Goal: Information Seeking & Learning: Learn about a topic

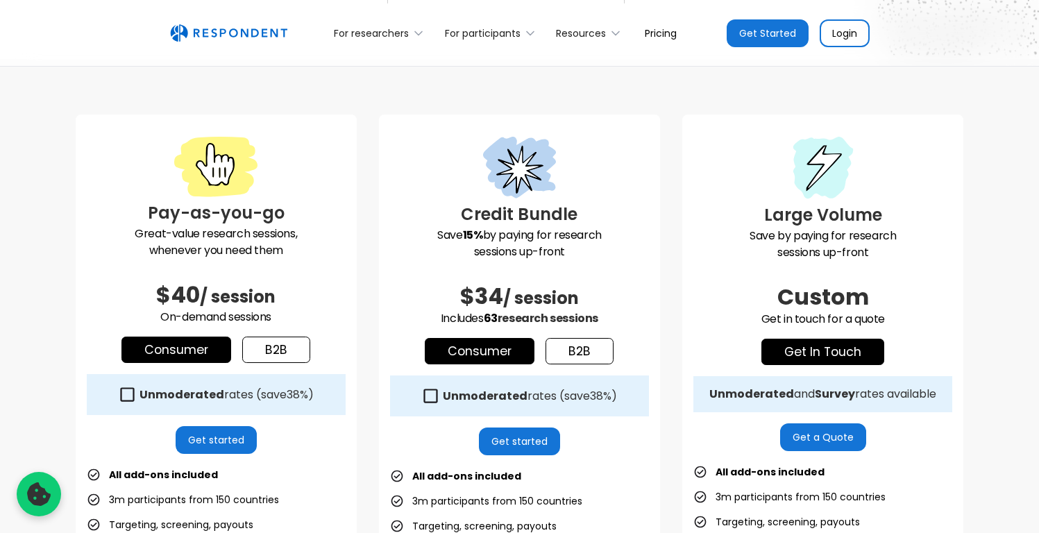
scroll to position [328, 0]
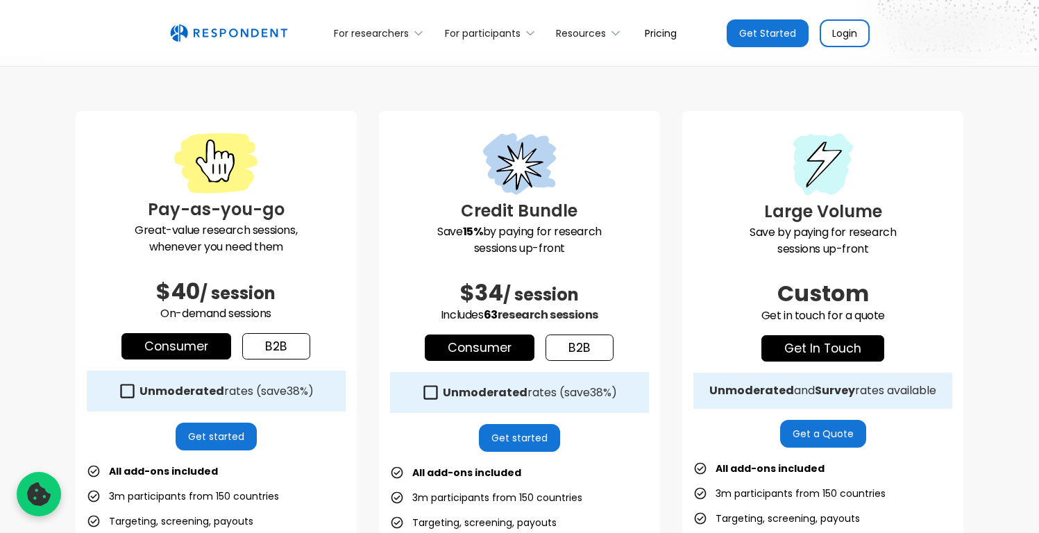
click at [278, 342] on link "b2b" at bounding box center [276, 346] width 68 height 26
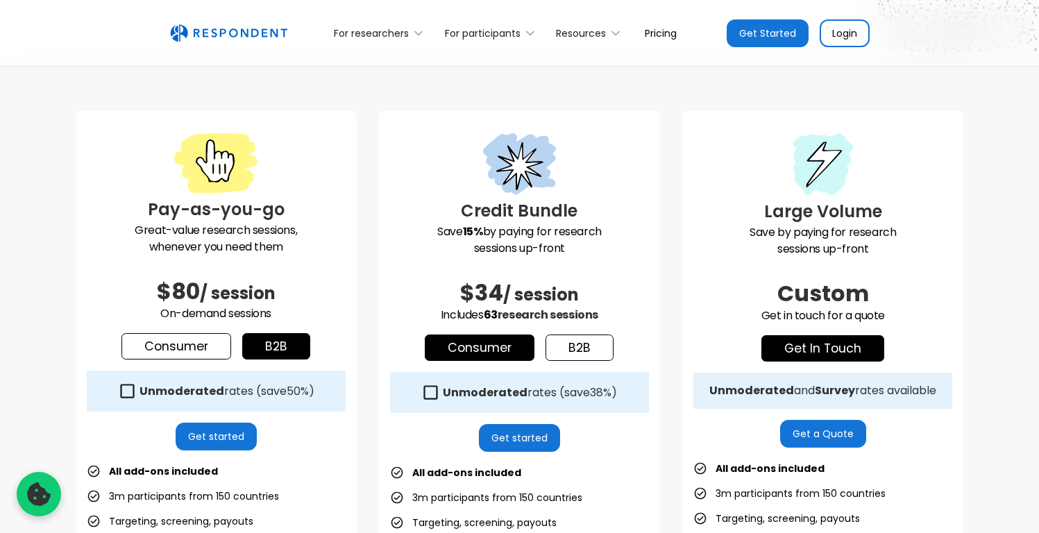
click at [223, 348] on link "Consumer" at bounding box center [176, 346] width 110 height 26
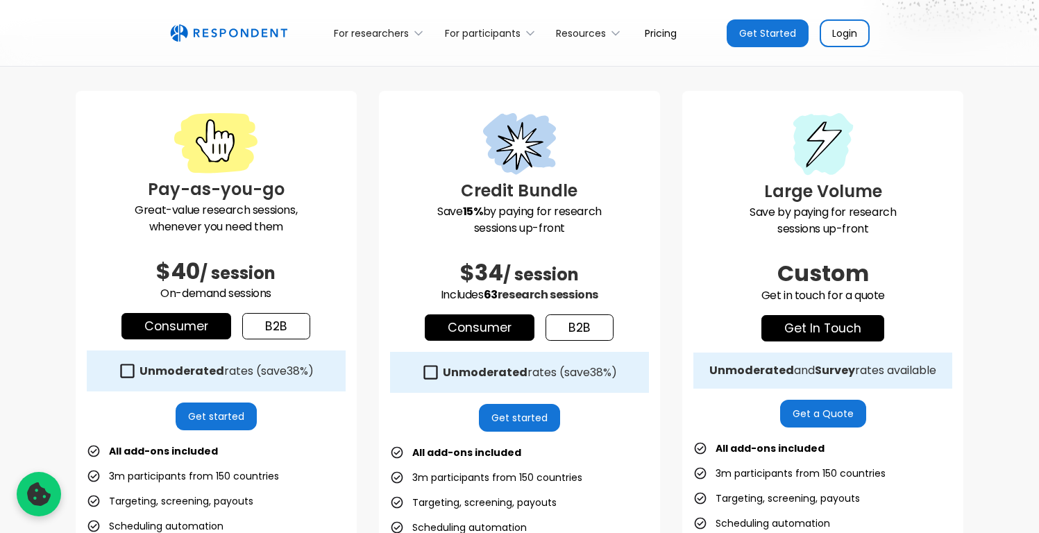
scroll to position [351, 0]
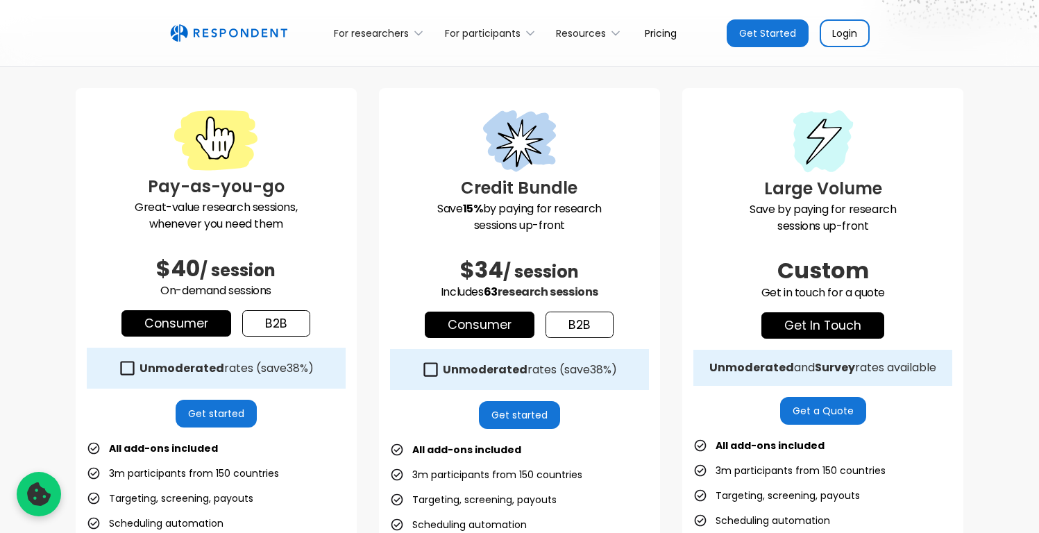
click at [264, 329] on link "b2b" at bounding box center [276, 323] width 68 height 26
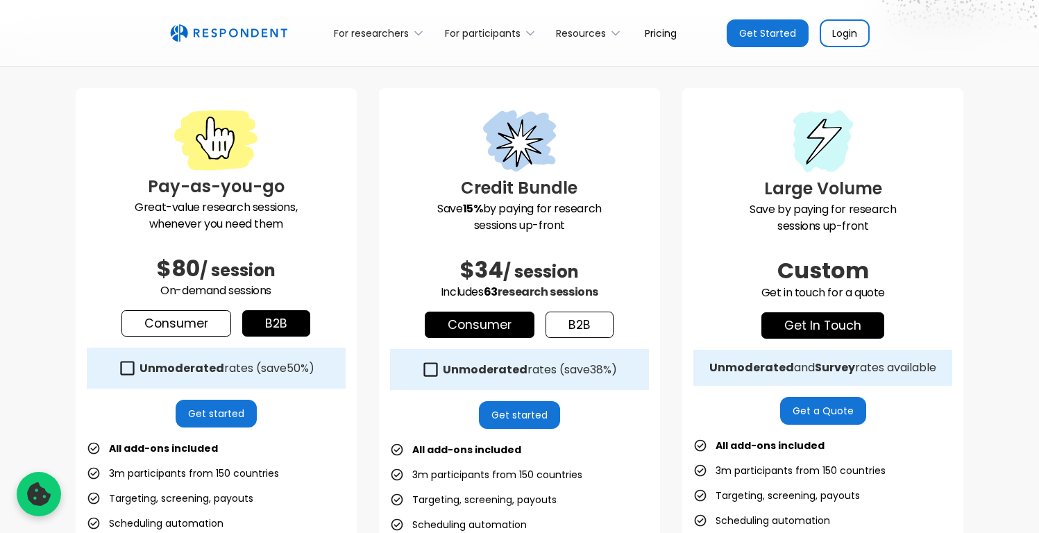
click at [219, 327] on link "Consumer" at bounding box center [176, 323] width 110 height 26
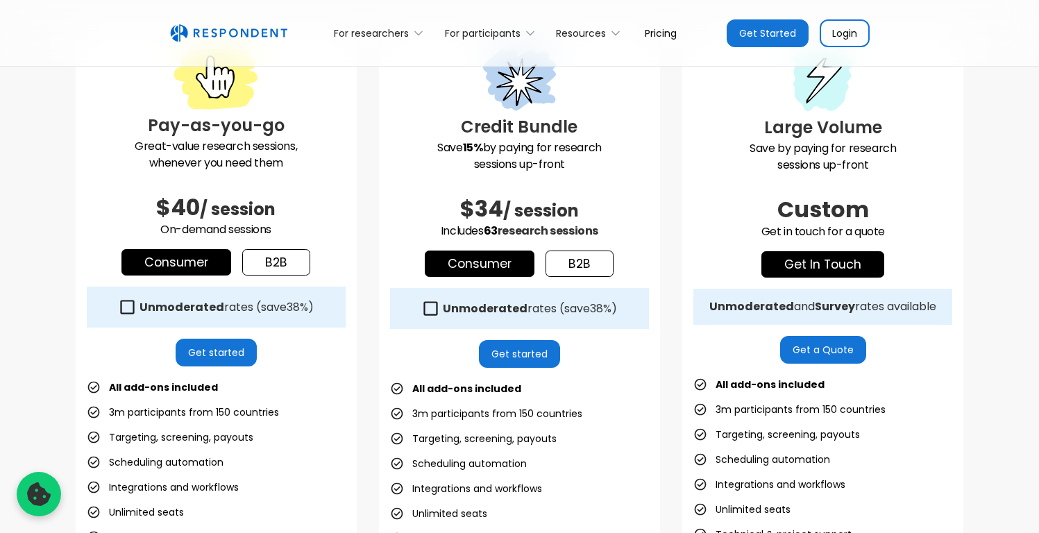
scroll to position [414, 0]
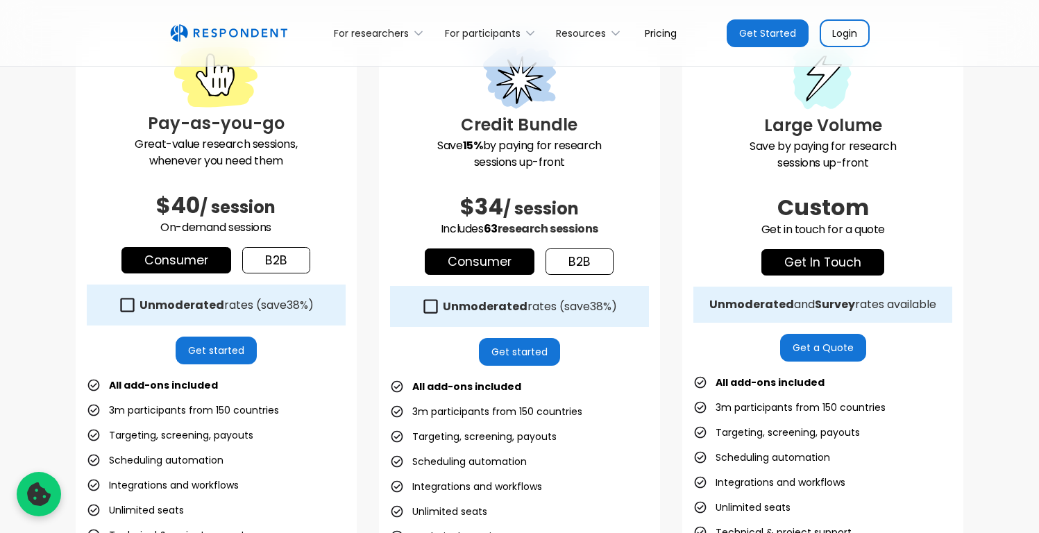
click at [273, 305] on div "Unmoderated rates (save 38% )" at bounding box center [227, 305] width 174 height 14
click at [273, 253] on link "b2b" at bounding box center [276, 260] width 68 height 26
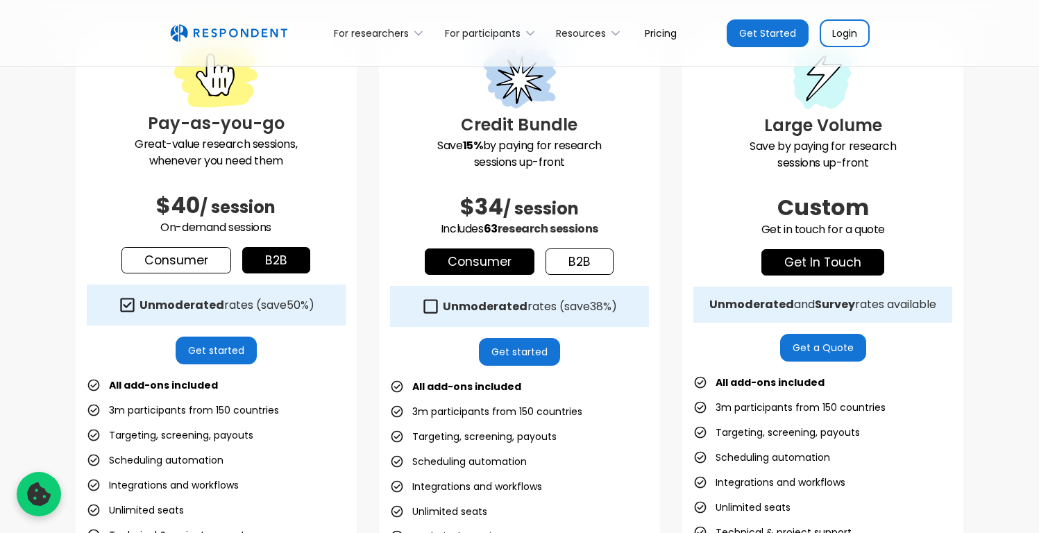
click at [205, 262] on link "Consumer" at bounding box center [176, 260] width 110 height 26
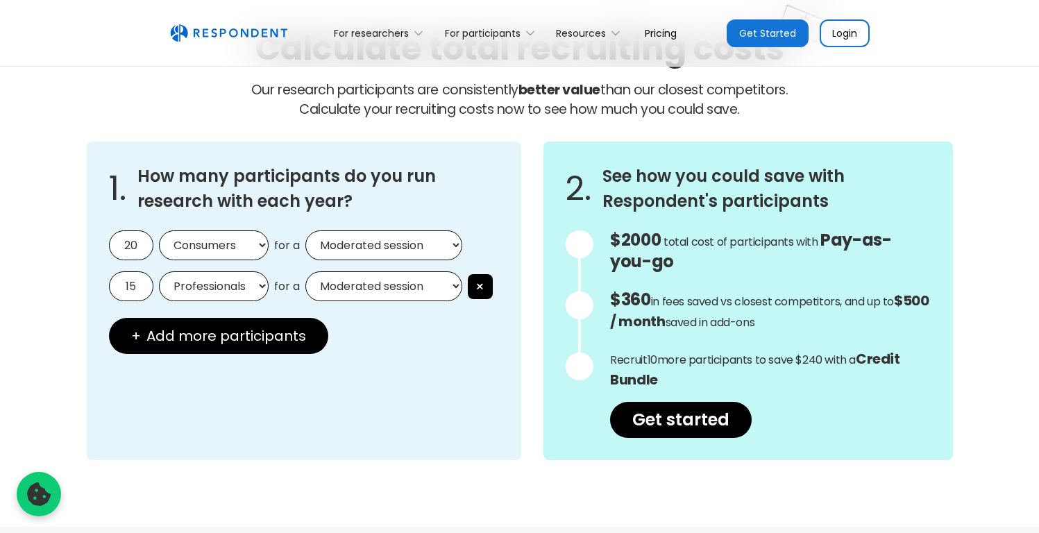
scroll to position [1204, 0]
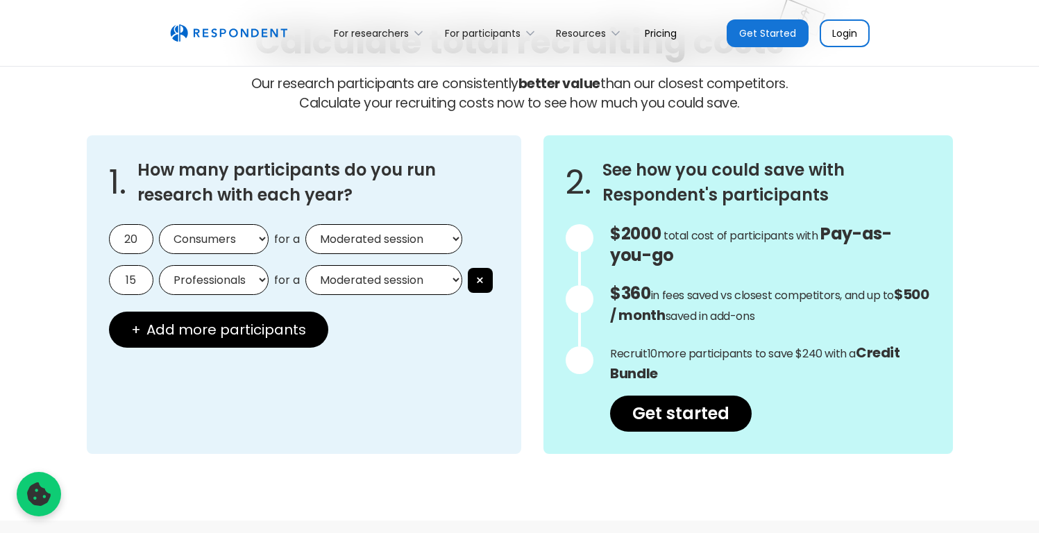
click at [205, 280] on select "Professionals Consumers" at bounding box center [214, 280] width 110 height 30
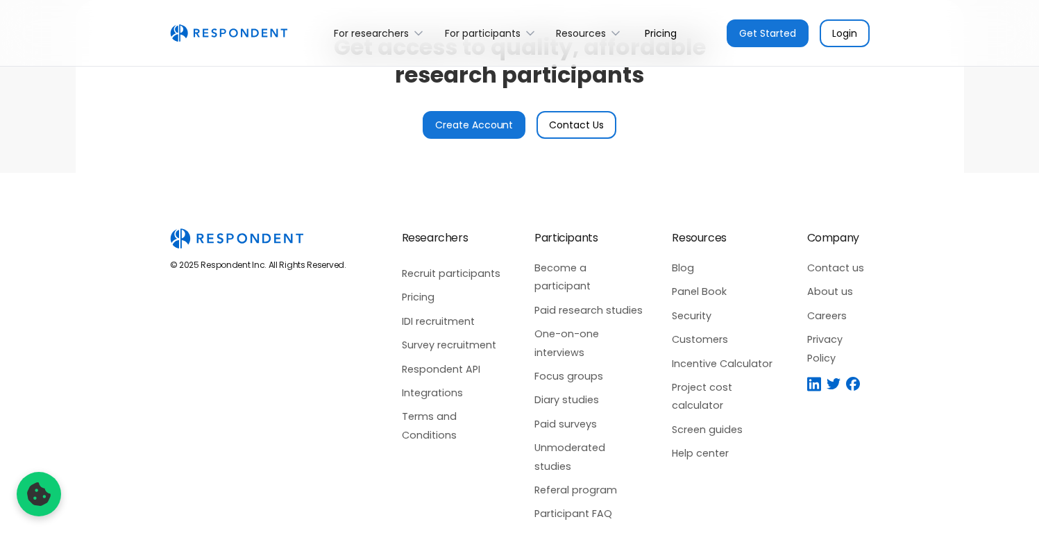
scroll to position [3397, 0]
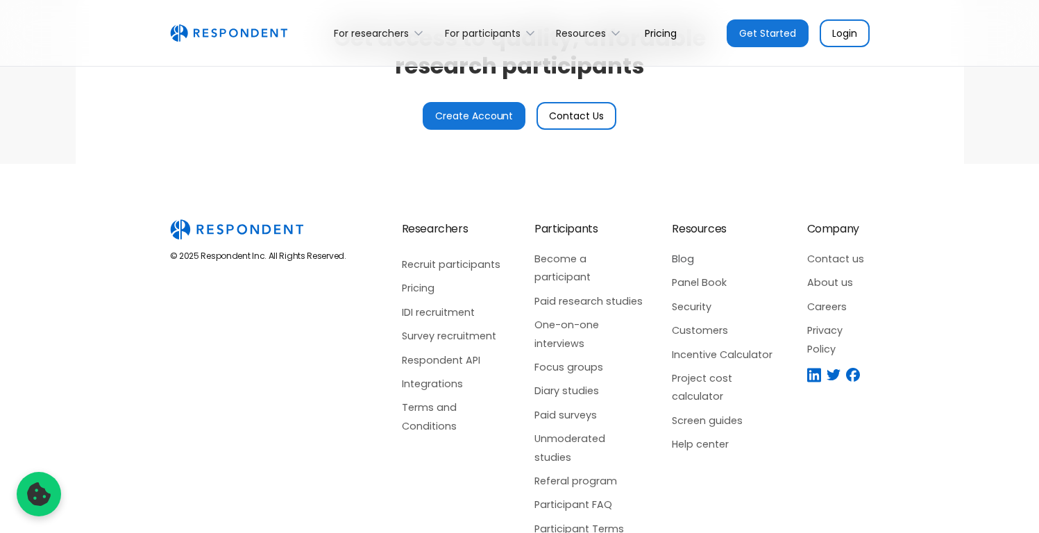
click at [682, 260] on link "Blog" at bounding box center [725, 259] width 107 height 18
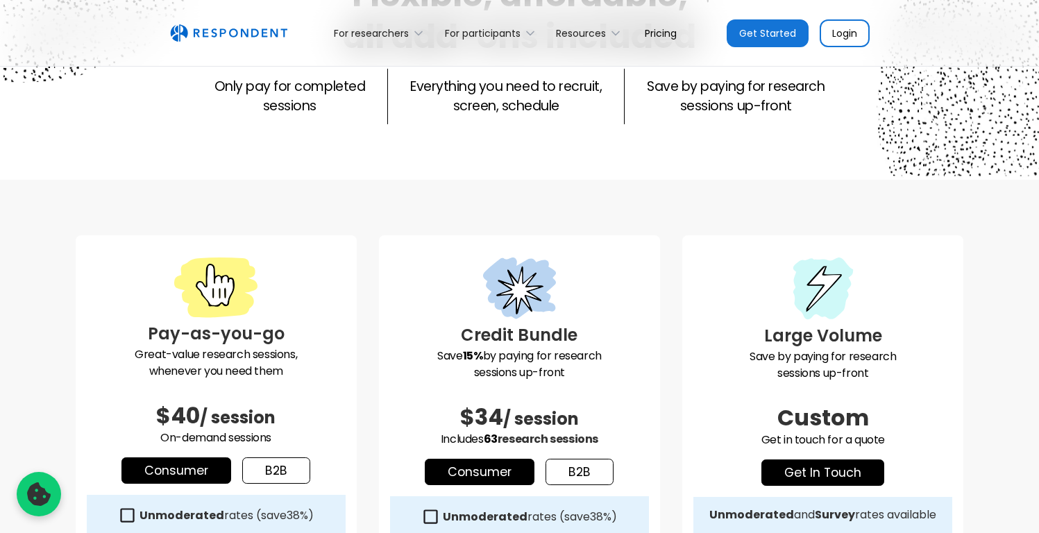
scroll to position [413, 0]
